Goal: Check status: Check status

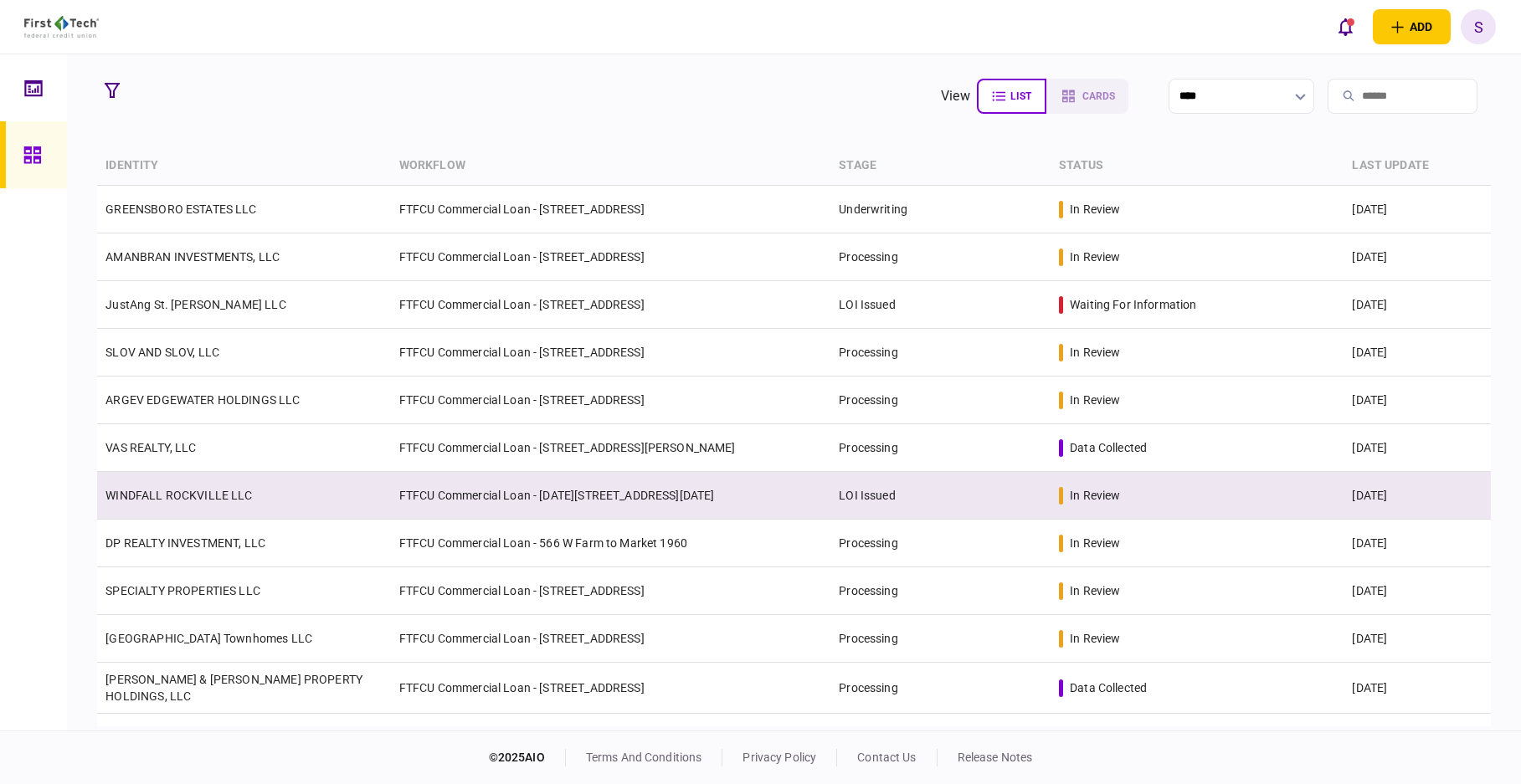
click at [931, 490] on td "LOI Issued" at bounding box center [940, 495] width 220 height 48
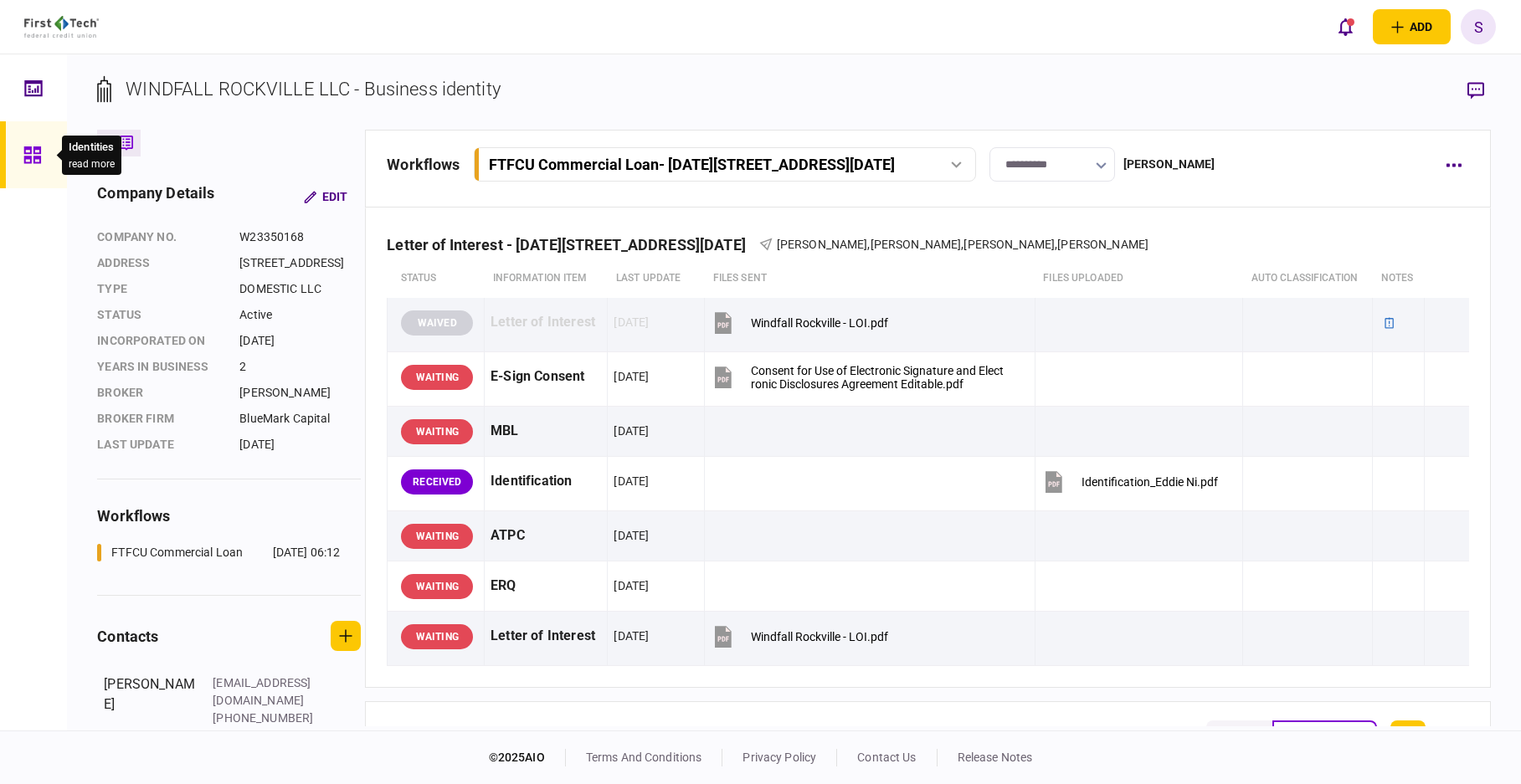
click at [30, 160] on icon at bounding box center [32, 155] width 17 height 17
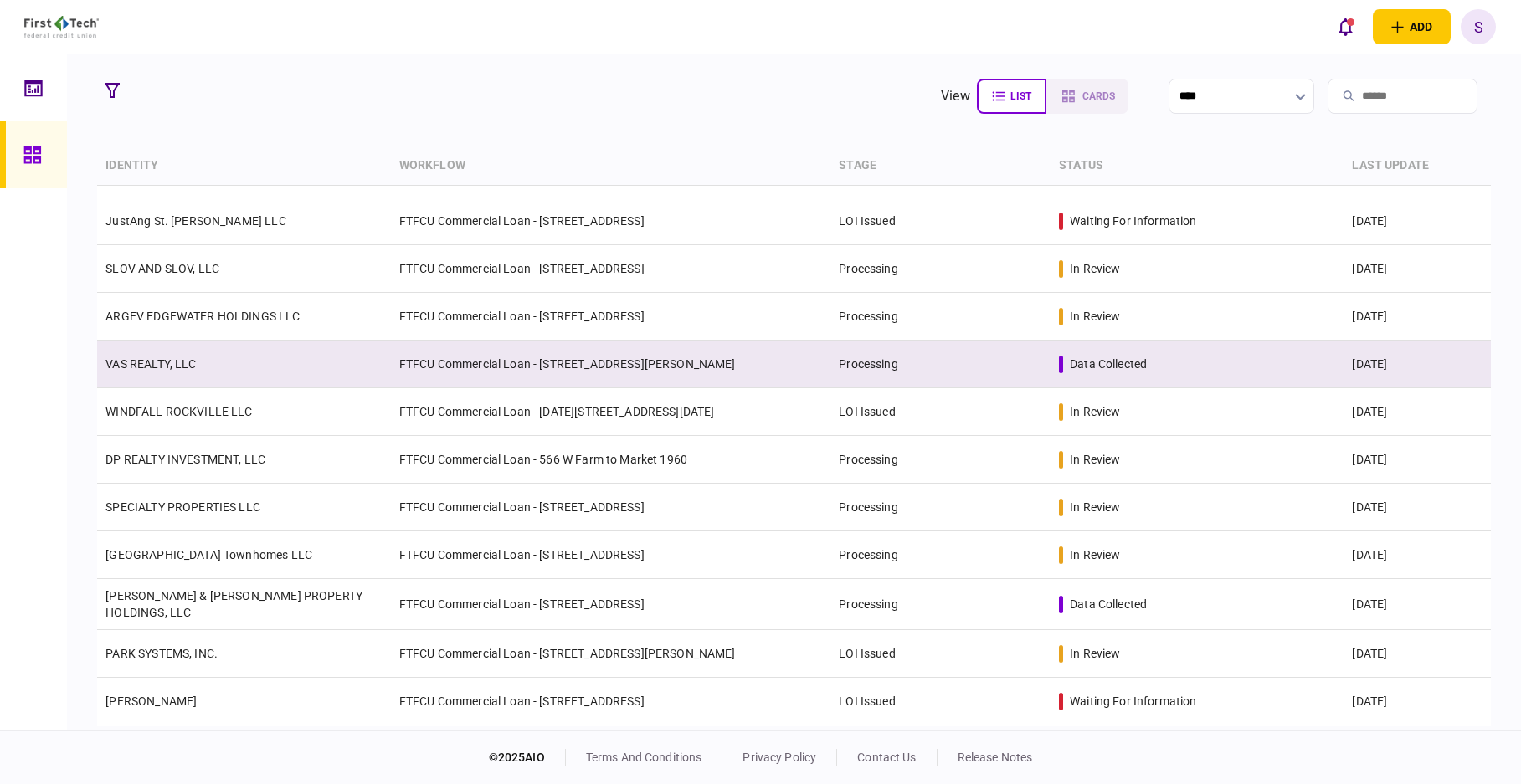
scroll to position [168, 0]
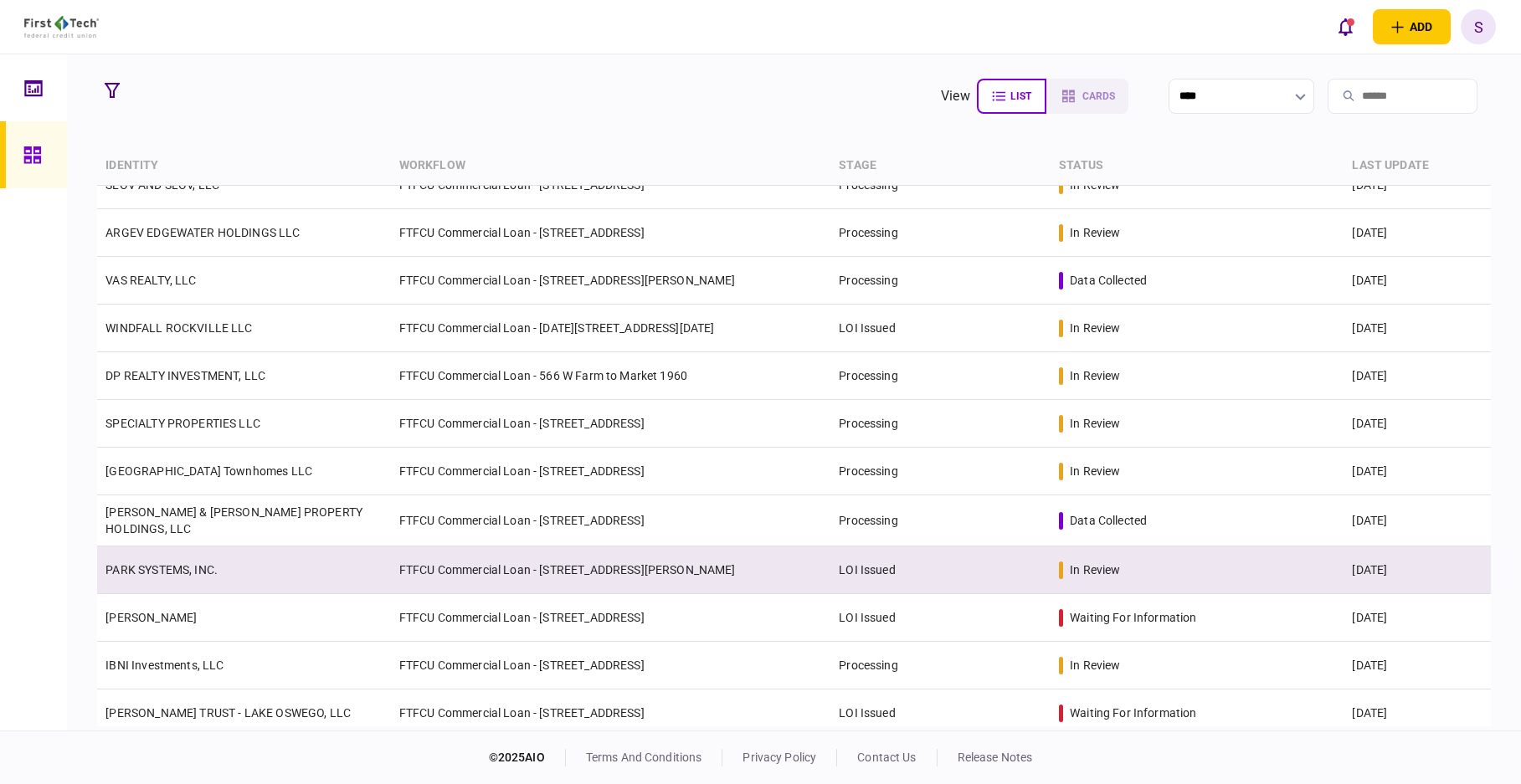
click at [1003, 561] on td "LOI Issued" at bounding box center [940, 570] width 220 height 48
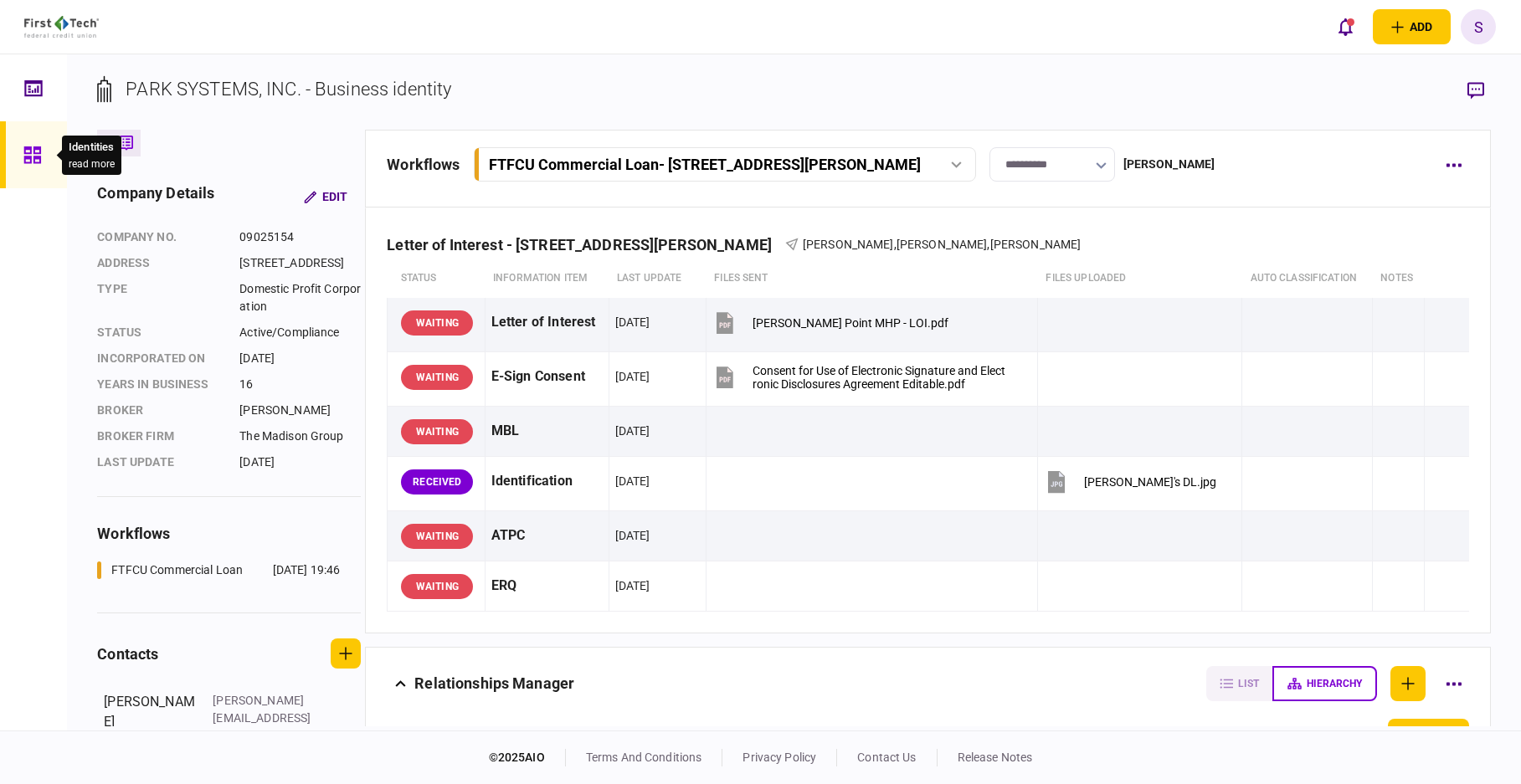
click at [34, 157] on icon at bounding box center [32, 155] width 17 height 17
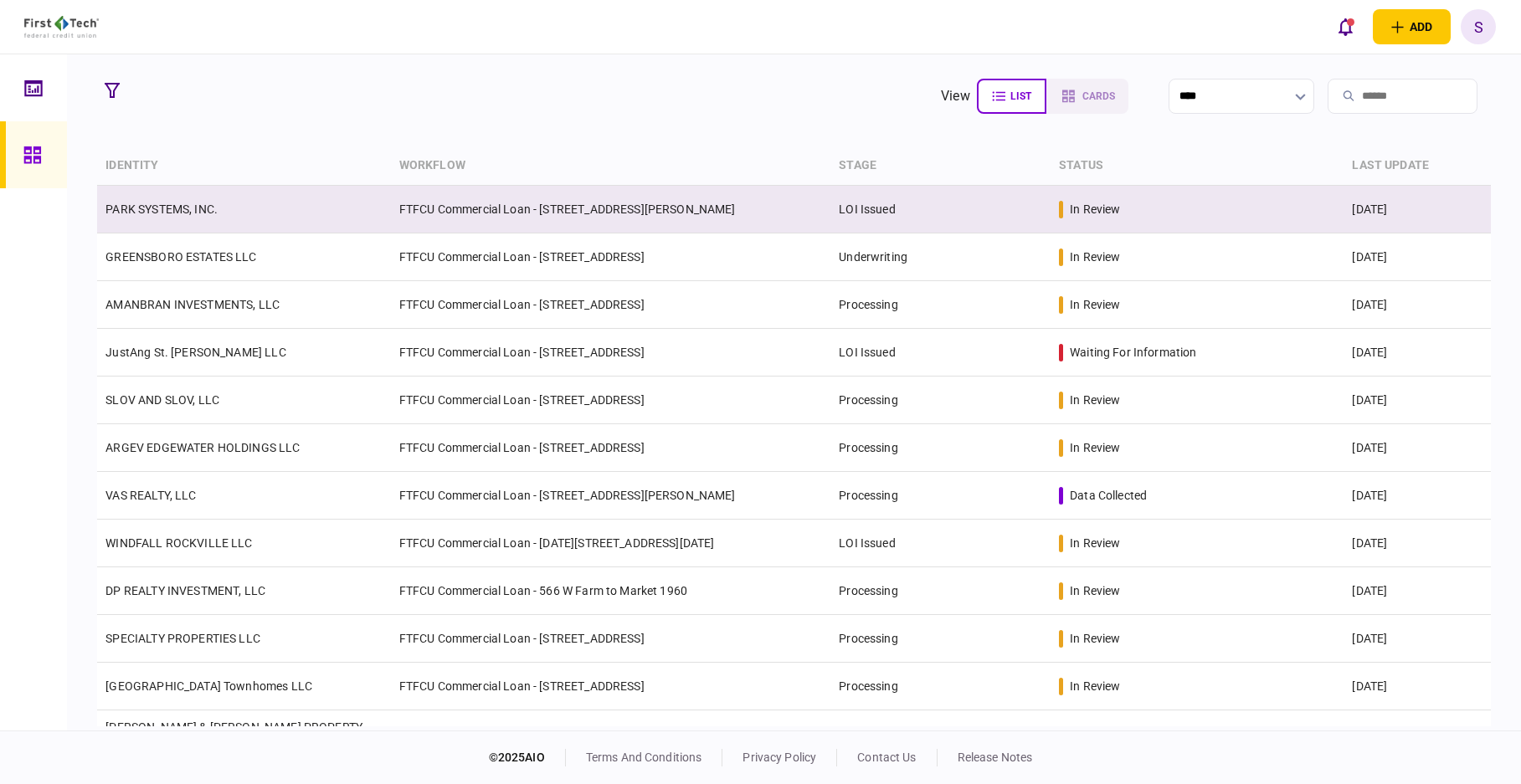
click at [748, 206] on td "FTFCU Commercial Loan - [STREET_ADDRESS][PERSON_NAME]" at bounding box center [611, 210] width 440 height 48
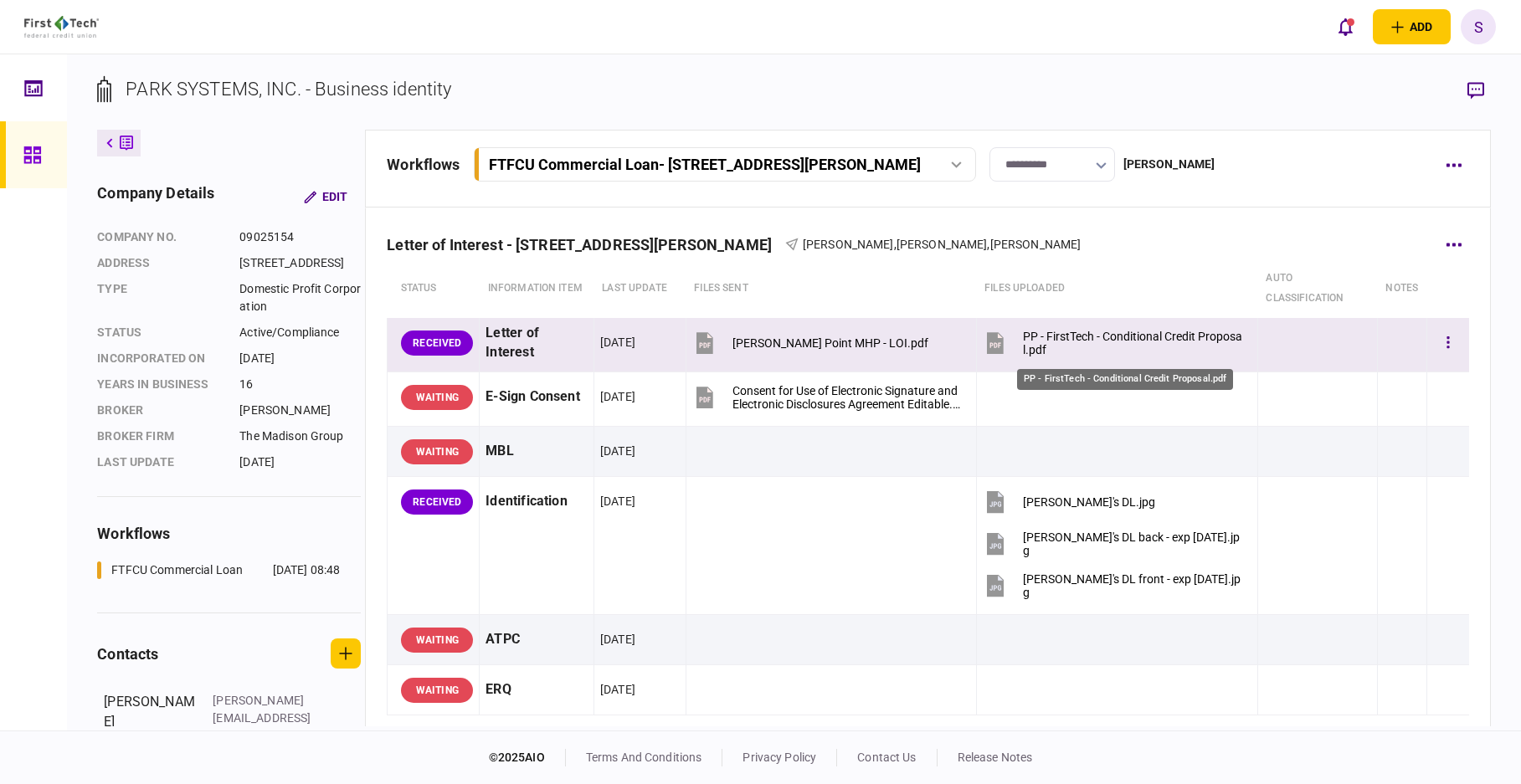
click at [1076, 340] on div "PP - FirstTech - Conditional Credit Proposal.pdf" at bounding box center [1132, 343] width 220 height 27
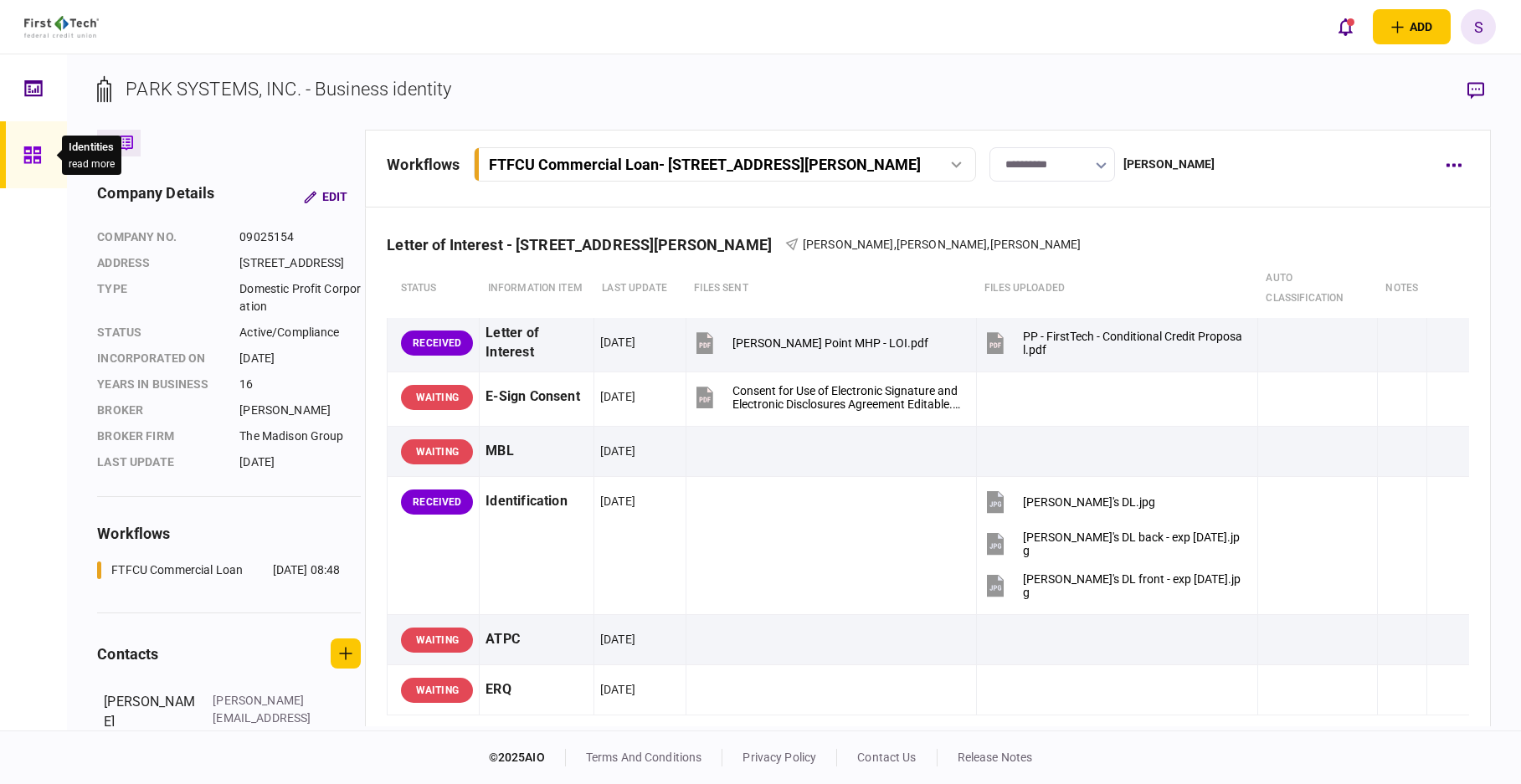
click at [41, 151] on icon at bounding box center [32, 155] width 18 height 19
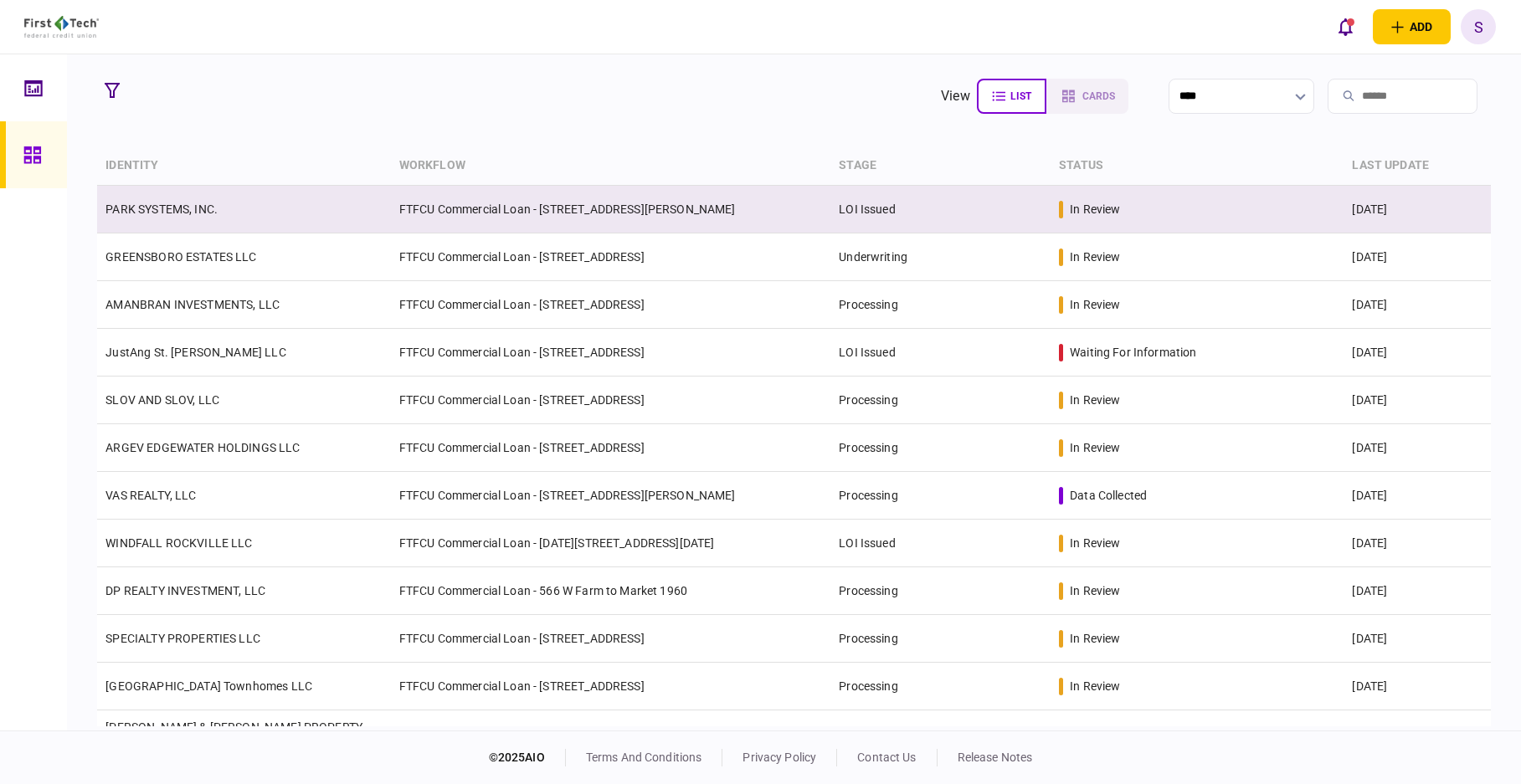
click at [543, 212] on td "FTFCU Commercial Loan - [STREET_ADDRESS][PERSON_NAME]" at bounding box center [611, 210] width 440 height 48
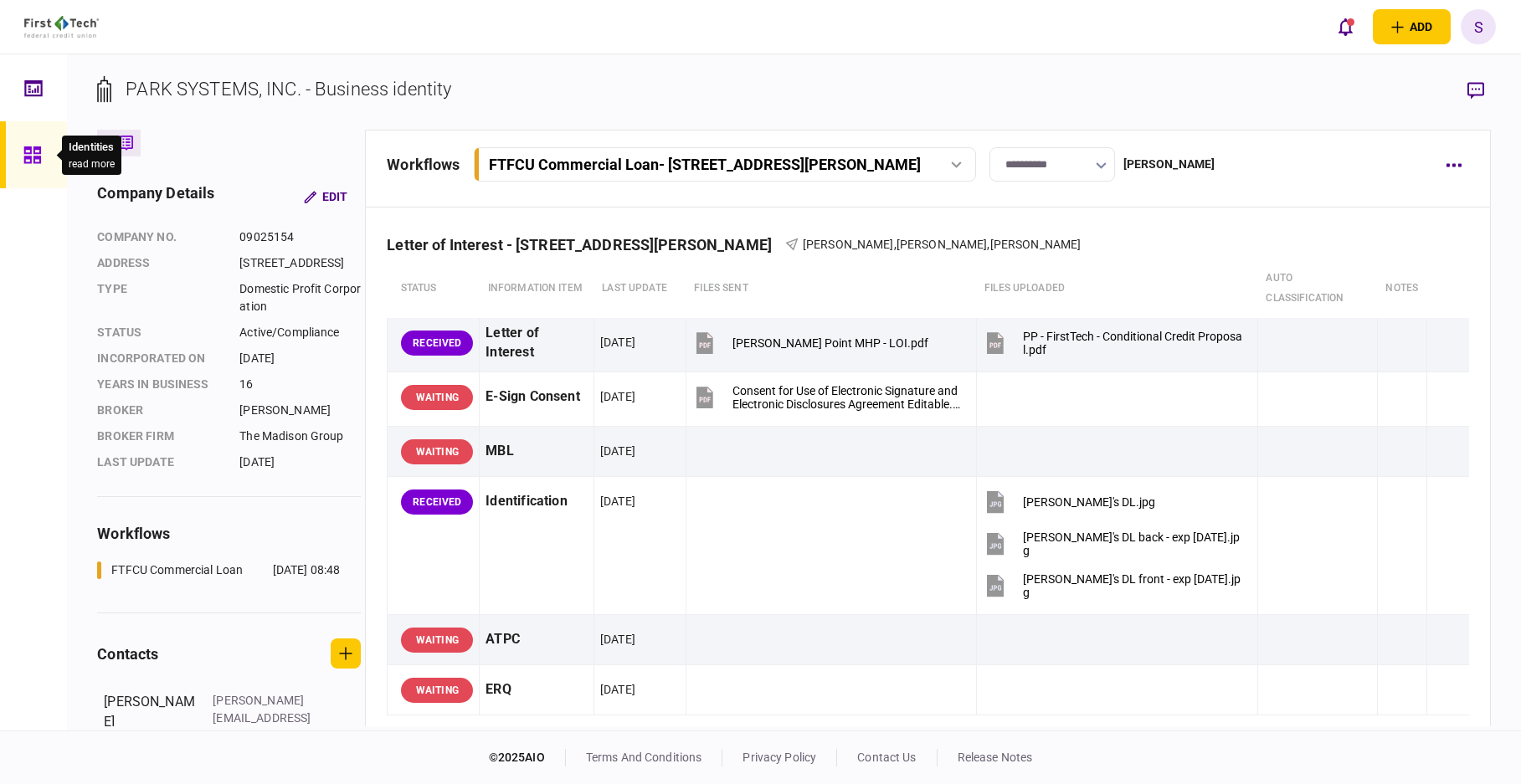
click at [33, 154] on icon at bounding box center [32, 155] width 18 height 19
